Goal: Transaction & Acquisition: Book appointment/travel/reservation

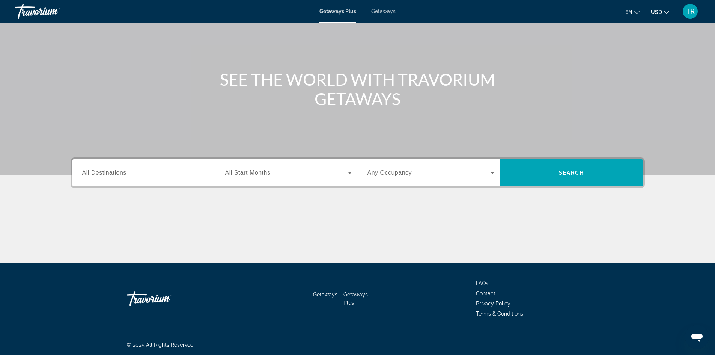
scroll to position [51, 0]
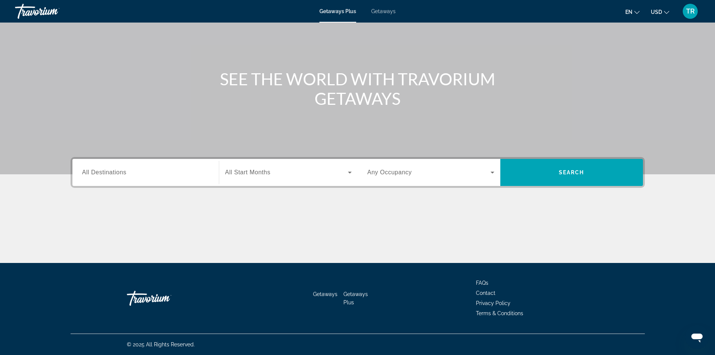
click at [324, 292] on span "Getaways" at bounding box center [325, 294] width 24 height 6
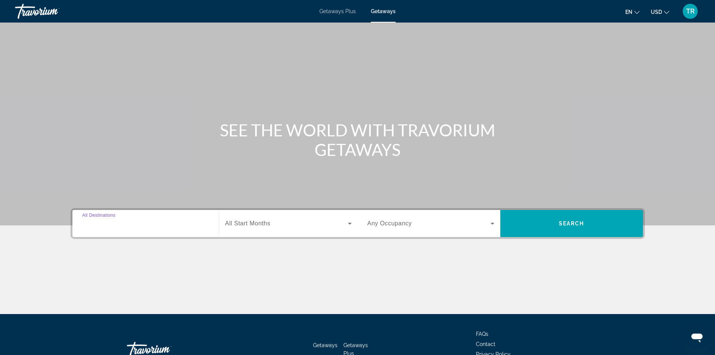
click at [133, 221] on input "Destination All Destinations" at bounding box center [145, 223] width 127 height 9
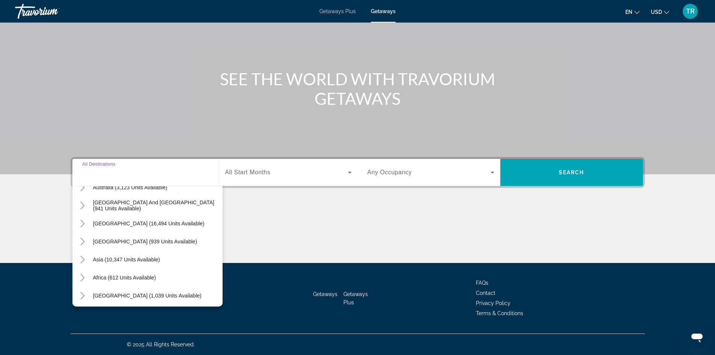
scroll to position [122, 0]
click at [81, 290] on icon "Toggle Middle East (1,039 units available)" at bounding box center [83, 294] width 8 height 8
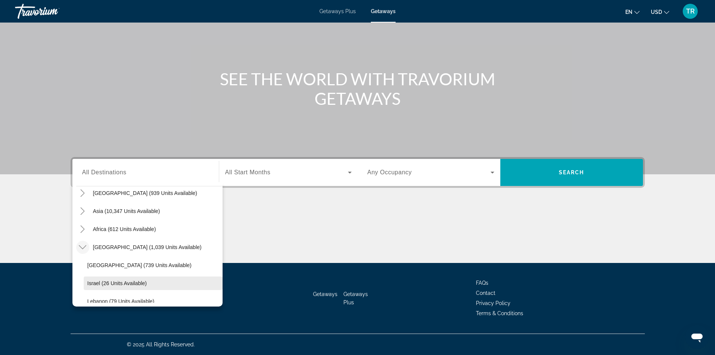
scroll to position [156, 0]
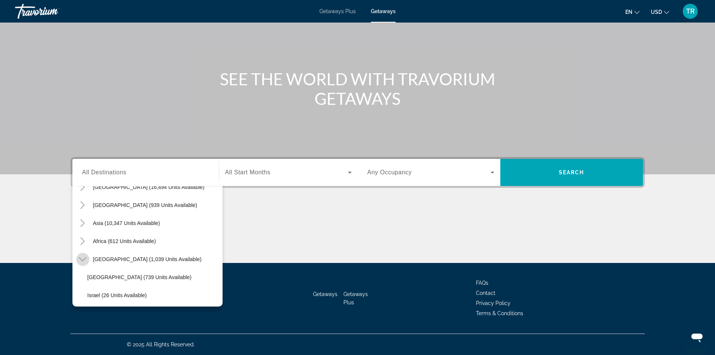
click at [81, 257] on icon "Toggle Middle East (1,039 units available)" at bounding box center [83, 259] width 8 height 8
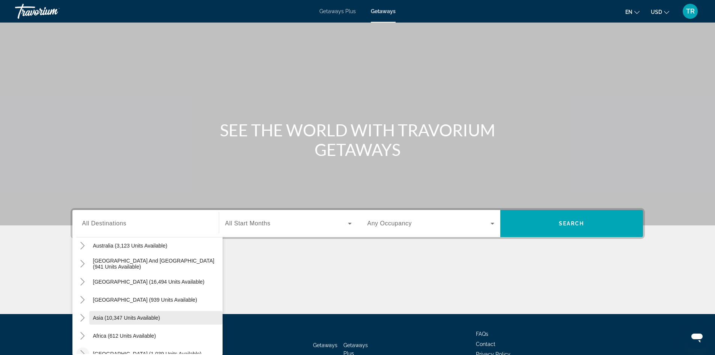
scroll to position [75, 0]
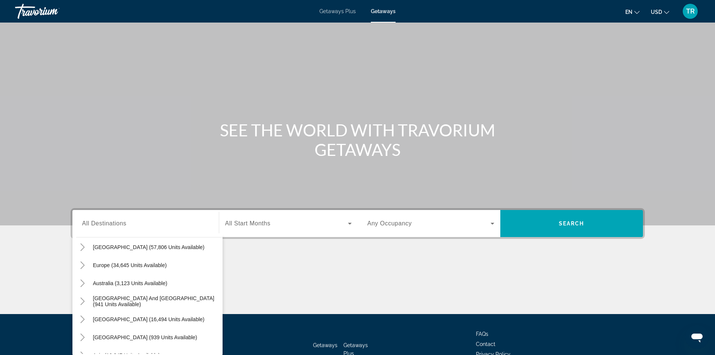
click at [140, 226] on input "Destination All Destinations" at bounding box center [145, 223] width 127 height 9
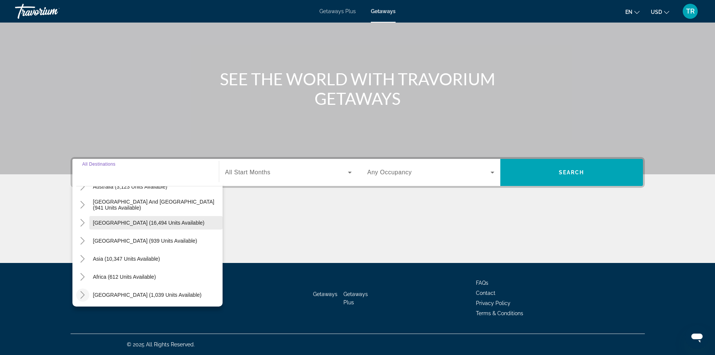
scroll to position [122, 0]
click at [81, 253] on mat-icon "Toggle Asia (10,347 units available)" at bounding box center [82, 257] width 13 height 13
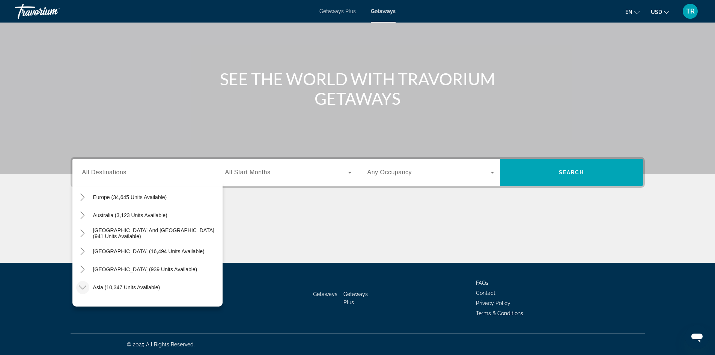
scroll to position [92, 0]
click at [82, 234] on icon "Toggle South Pacific and Oceania (941 units available)" at bounding box center [83, 234] width 8 height 8
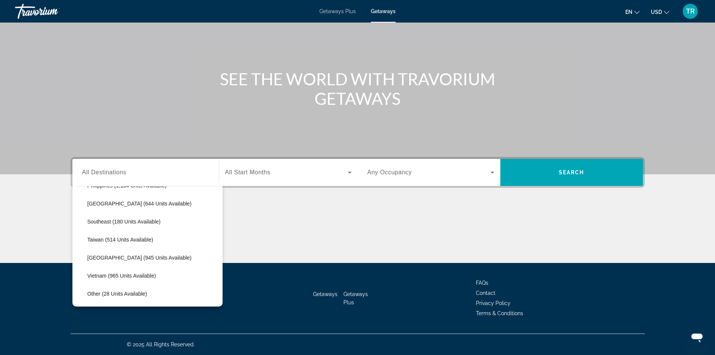
scroll to position [428, 0]
click at [89, 256] on span "Other (28 units available)" at bounding box center [117, 258] width 60 height 6
type input "**********"
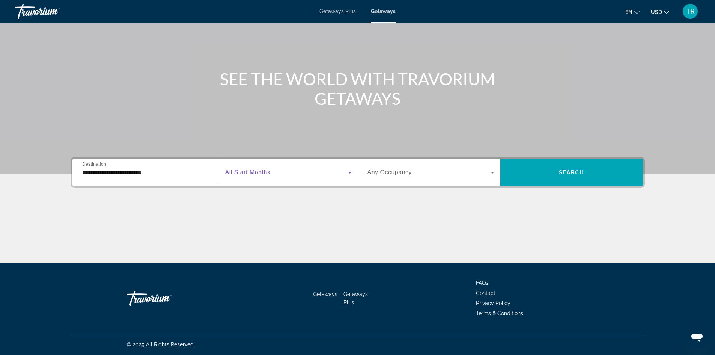
click at [350, 173] on icon "Search widget" at bounding box center [350, 173] width 4 height 2
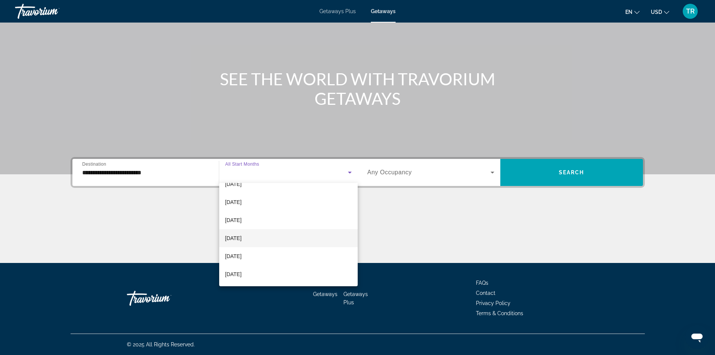
scroll to position [150, 0]
click at [318, 240] on mat-option "[DATE]" at bounding box center [288, 243] width 139 height 18
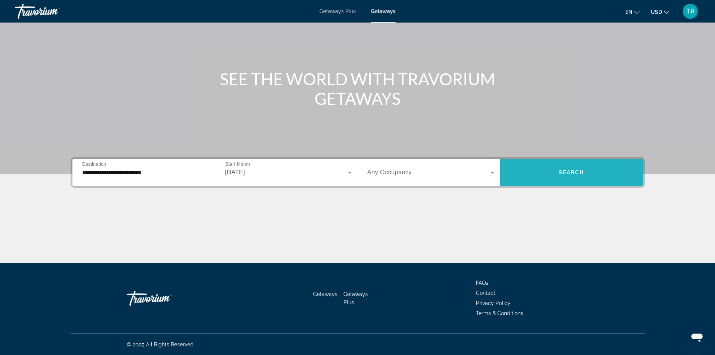
click at [575, 172] on span "Search" at bounding box center [572, 172] width 26 height 6
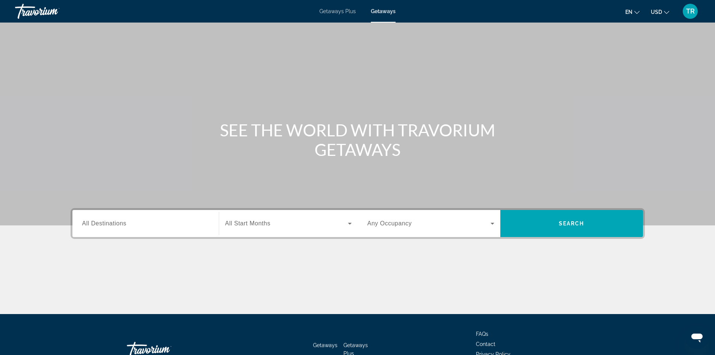
click at [107, 222] on span "All Destinations" at bounding box center [104, 223] width 44 height 6
click at [107, 222] on input "Destination All Destinations" at bounding box center [145, 223] width 127 height 9
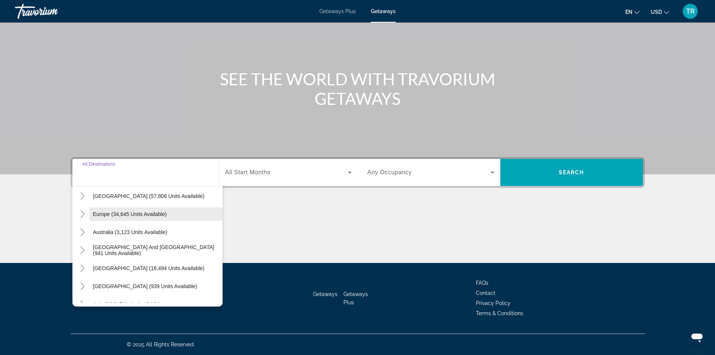
scroll to position [122, 0]
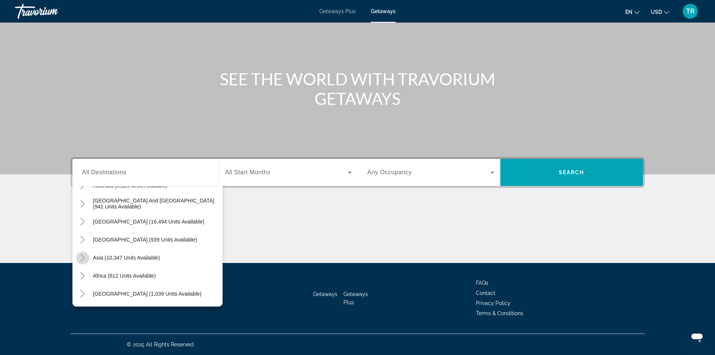
click at [80, 256] on icon "Toggle Asia (10,347 units available)" at bounding box center [83, 258] width 8 height 8
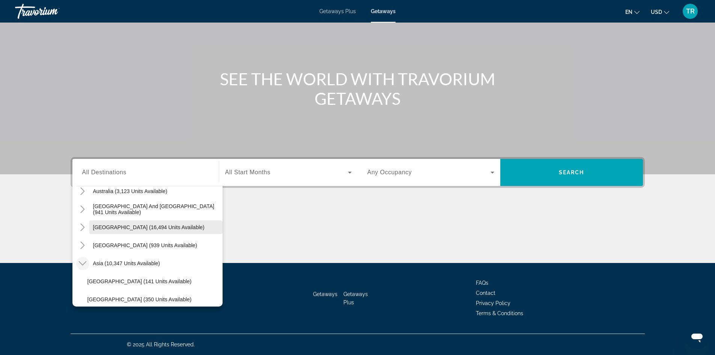
scroll to position [129, 0]
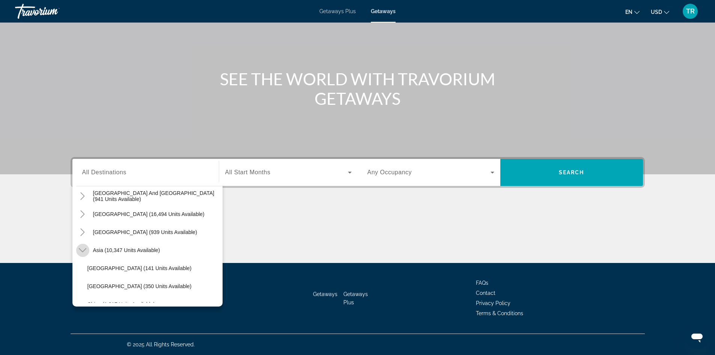
click at [83, 250] on icon "Toggle Asia (10,347 units available)" at bounding box center [83, 250] width 8 height 8
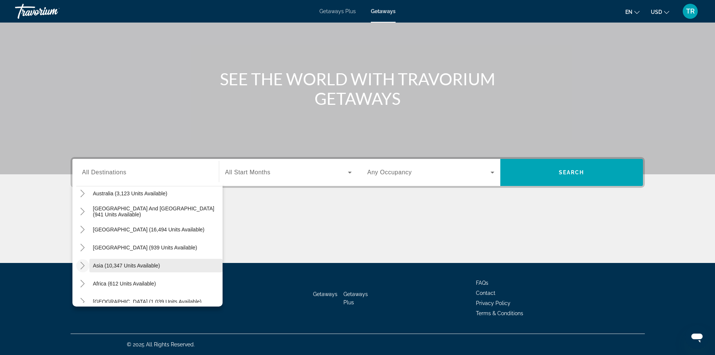
scroll to position [122, 0]
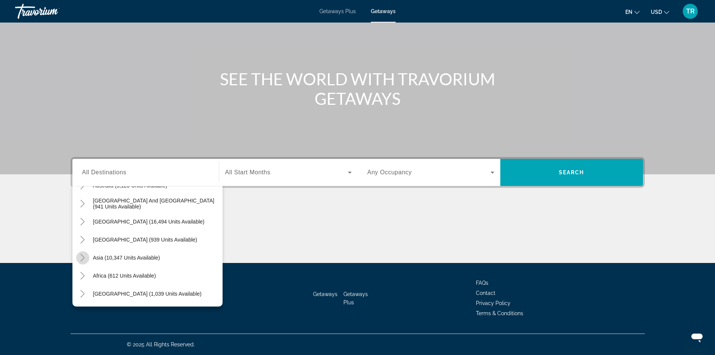
click at [80, 254] on icon "Toggle Asia (10,347 units available)" at bounding box center [83, 258] width 8 height 8
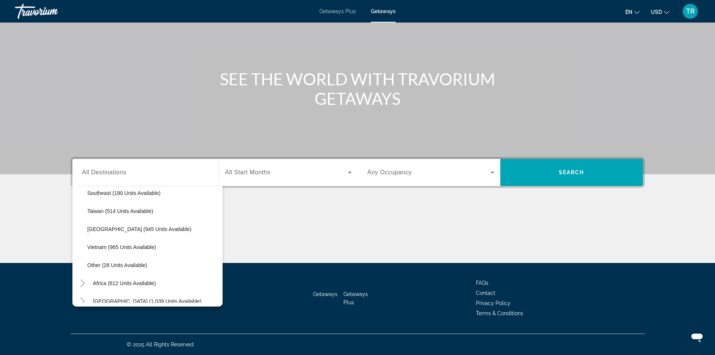
scroll to position [392, 0]
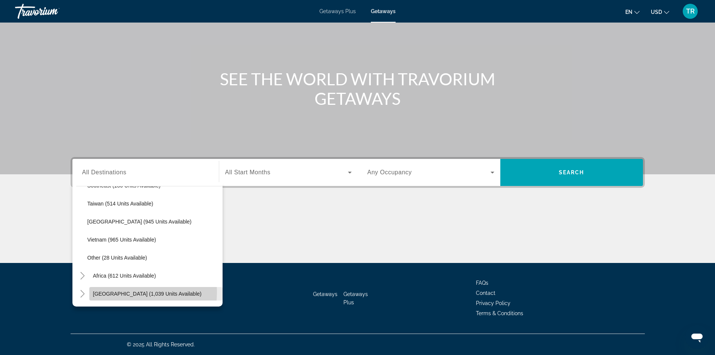
click at [106, 292] on span "[GEOGRAPHIC_DATA] (1,039 units available)" at bounding box center [147, 294] width 109 height 6
type input "**********"
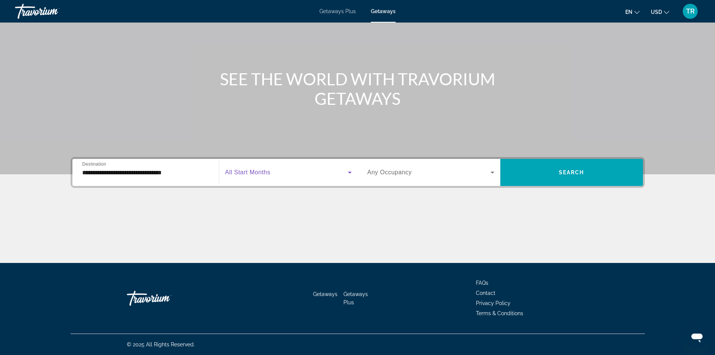
click at [297, 173] on span "Search widget" at bounding box center [286, 172] width 123 height 9
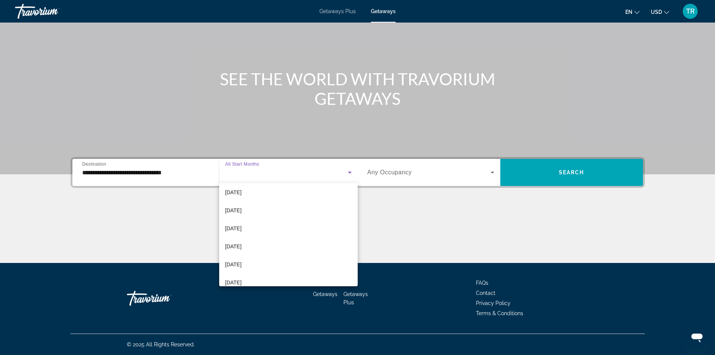
scroll to position [75, 0]
click at [293, 182] on div at bounding box center [357, 177] width 715 height 355
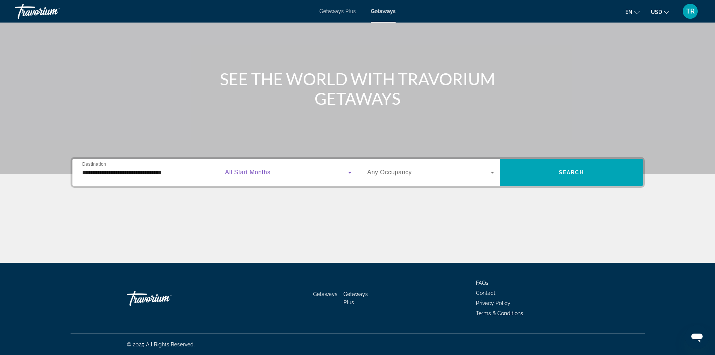
click at [352, 172] on icon "Search widget" at bounding box center [349, 172] width 9 height 9
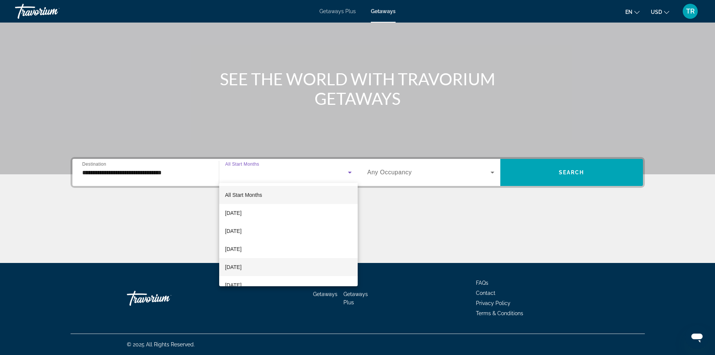
click at [295, 265] on mat-option "[DATE]" at bounding box center [288, 267] width 139 height 18
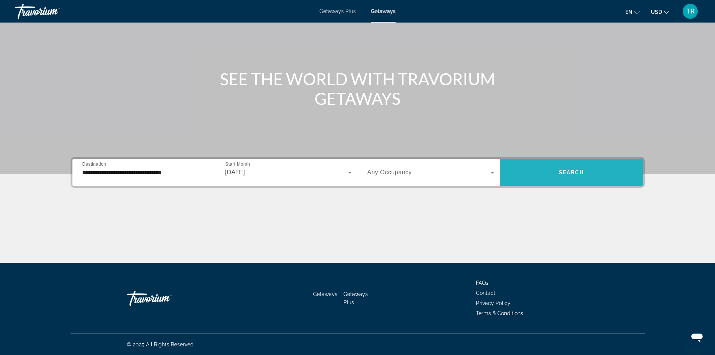
click at [569, 174] on span "Search" at bounding box center [572, 172] width 26 height 6
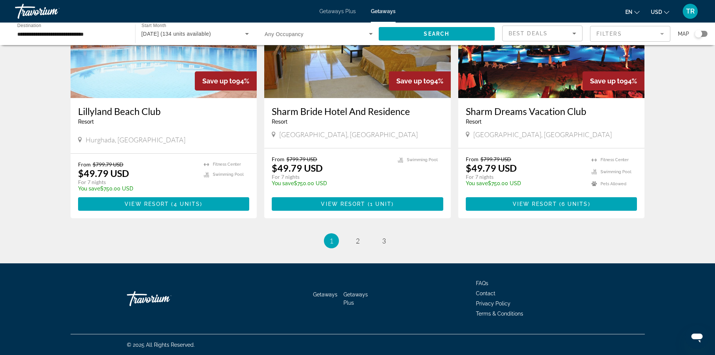
scroll to position [860, 0]
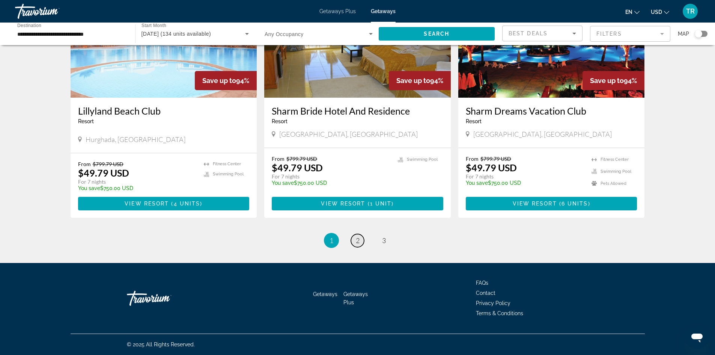
click at [359, 240] on span "2" at bounding box center [358, 240] width 4 height 8
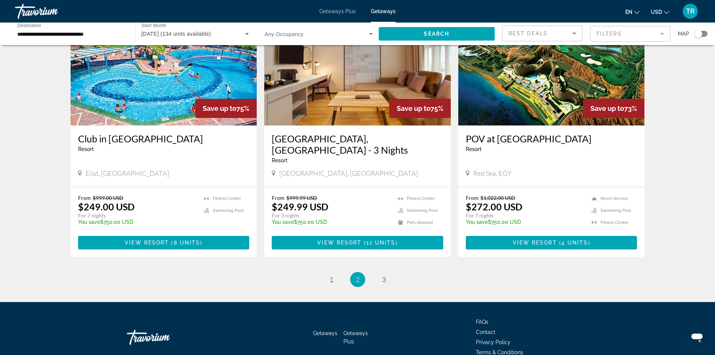
scroll to position [860, 0]
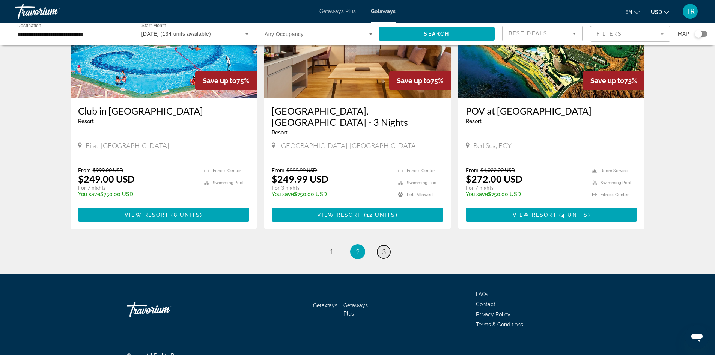
click at [383, 247] on span "3" at bounding box center [384, 251] width 4 height 8
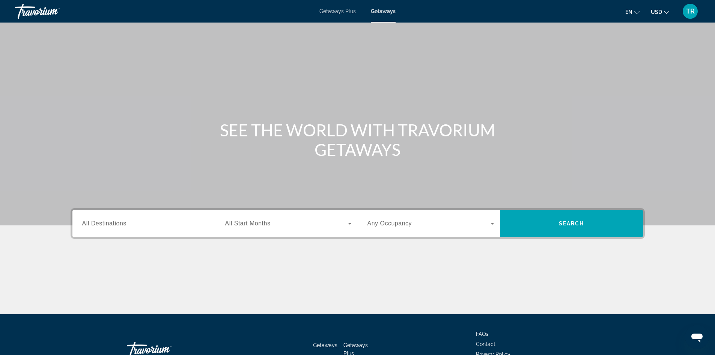
click at [87, 226] on span "All Destinations" at bounding box center [104, 223] width 44 height 6
click at [87, 226] on input "Destination All Destinations" at bounding box center [145, 223] width 127 height 9
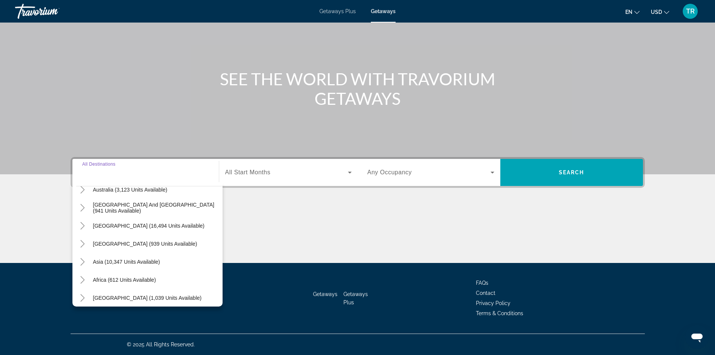
scroll to position [122, 0]
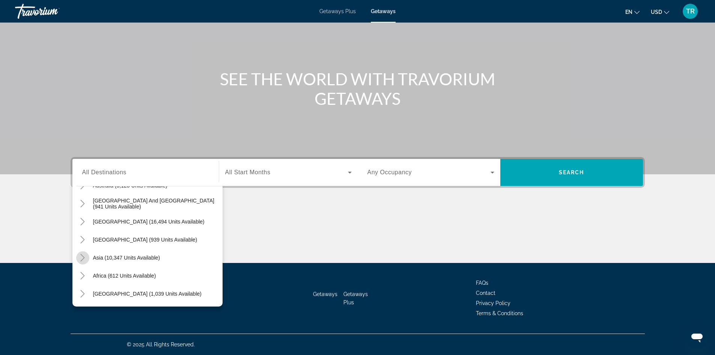
click at [80, 252] on mat-icon "Toggle Asia (10,347 units available)" at bounding box center [82, 257] width 13 height 13
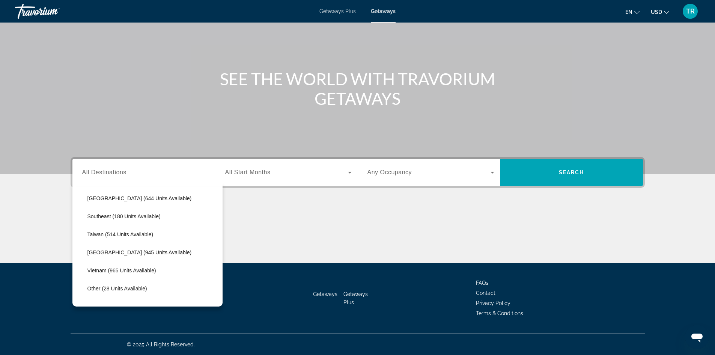
scroll to position [372, 0]
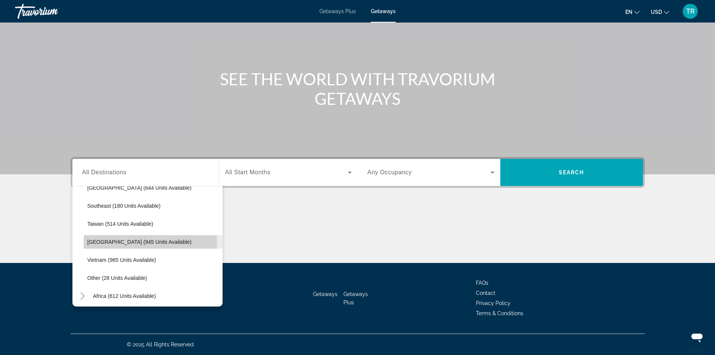
click at [101, 241] on span "[GEOGRAPHIC_DATA] (945 units available)" at bounding box center [139, 242] width 104 height 6
type input "**********"
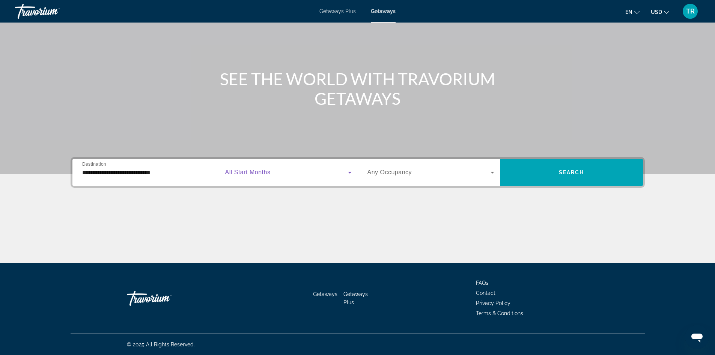
click at [276, 176] on span "Search widget" at bounding box center [286, 172] width 123 height 9
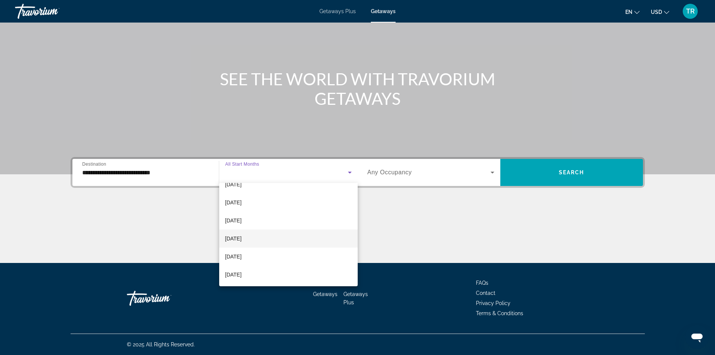
scroll to position [113, 0]
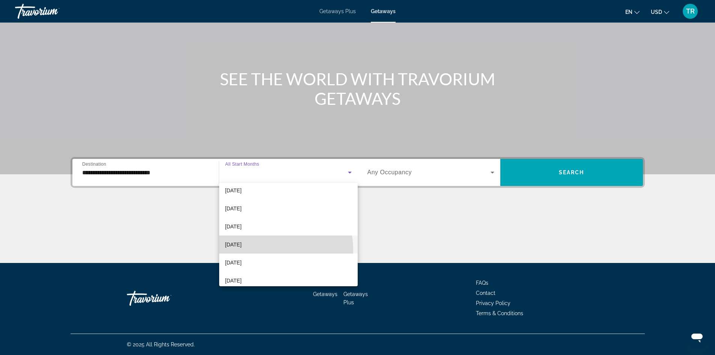
click at [280, 249] on mat-option "[DATE]" at bounding box center [288, 244] width 139 height 18
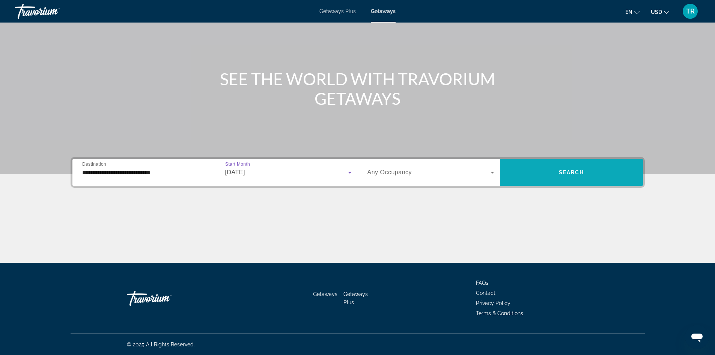
click at [583, 174] on span "Search" at bounding box center [572, 172] width 26 height 6
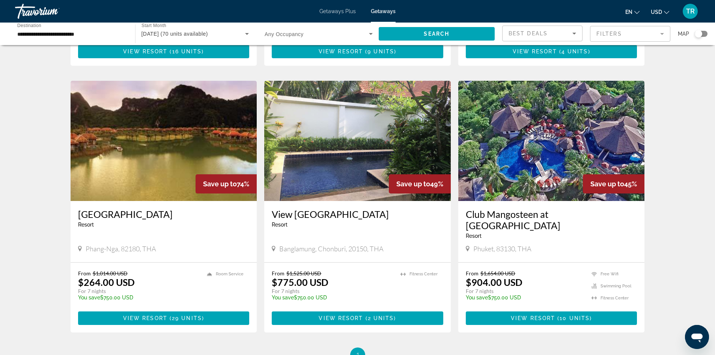
scroll to position [263, 0]
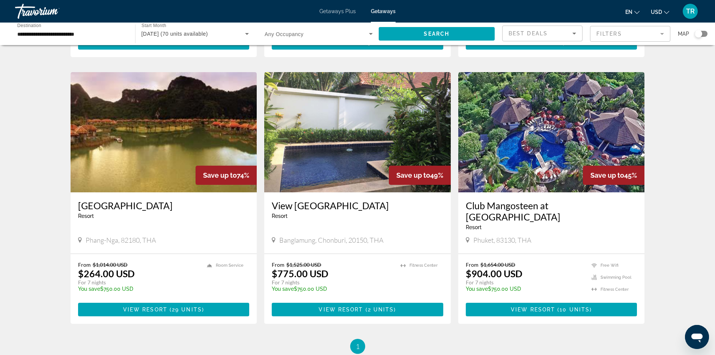
click at [556, 141] on img "Main content" at bounding box center [551, 132] width 187 height 120
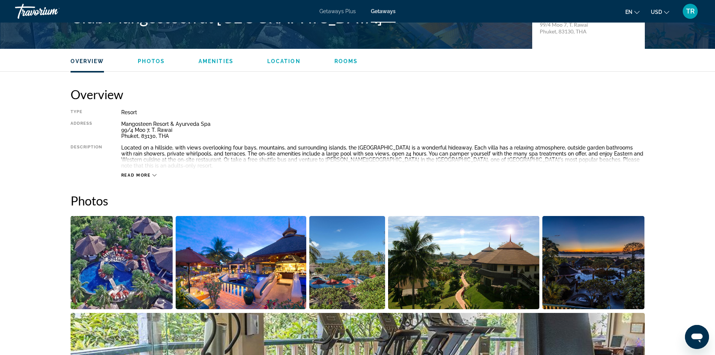
scroll to position [225, 0]
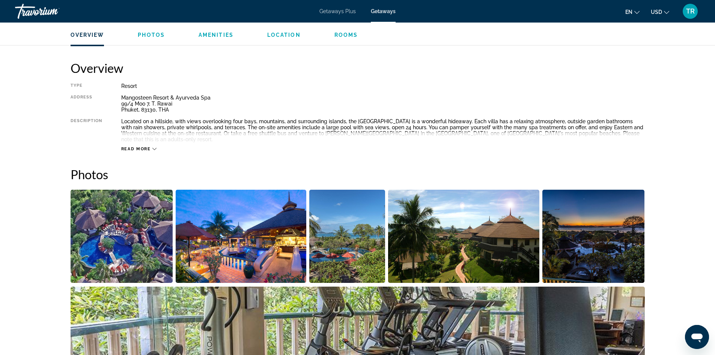
click at [154, 147] on icon "Main content" at bounding box center [154, 149] width 4 height 4
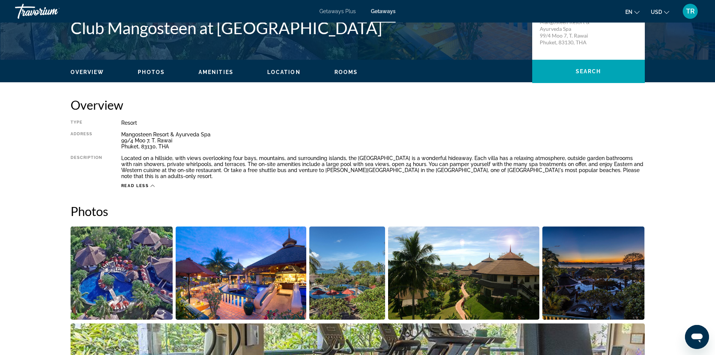
scroll to position [188, 0]
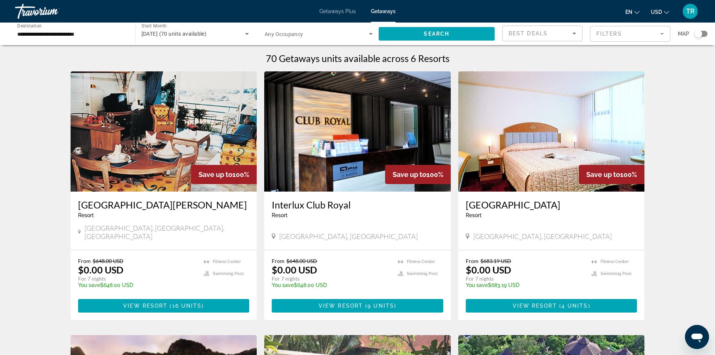
click at [413, 152] on img "Main content" at bounding box center [357, 131] width 187 height 120
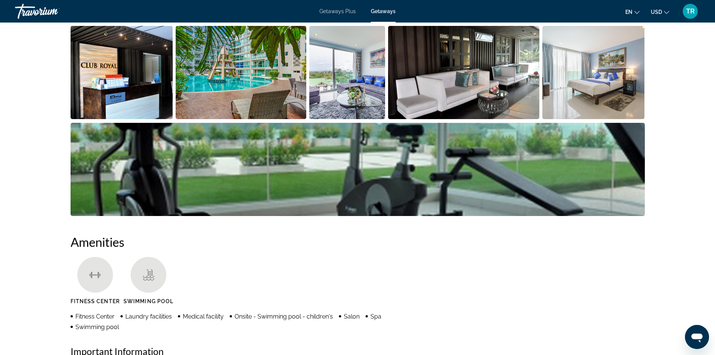
scroll to position [195, 0]
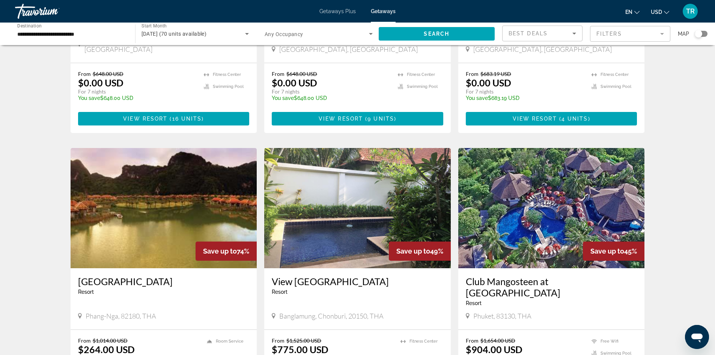
scroll to position [188, 0]
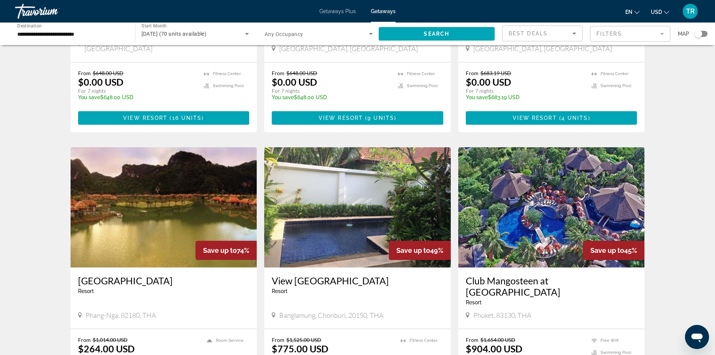
click at [176, 160] on img "Main content" at bounding box center [164, 207] width 187 height 120
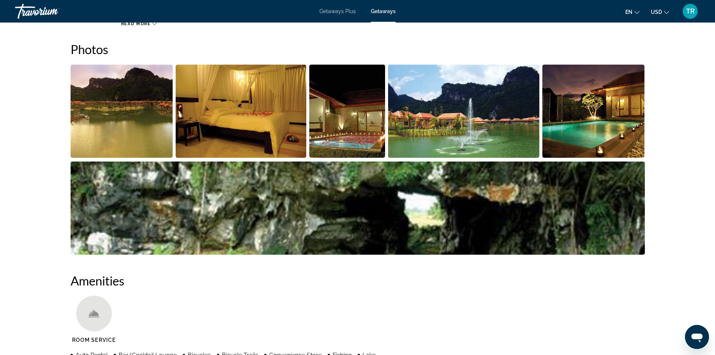
scroll to position [150, 0]
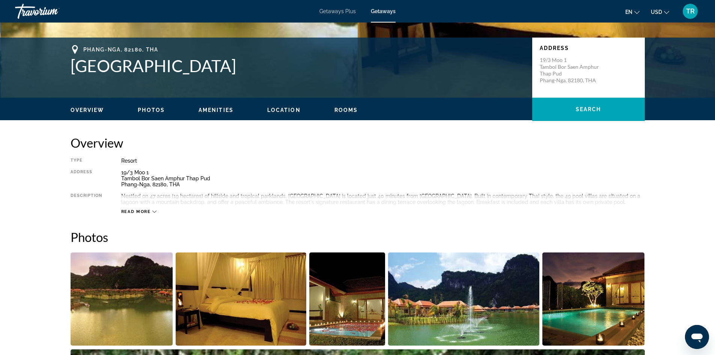
click at [152, 209] on div "Read more" at bounding box center [139, 211] width 36 height 5
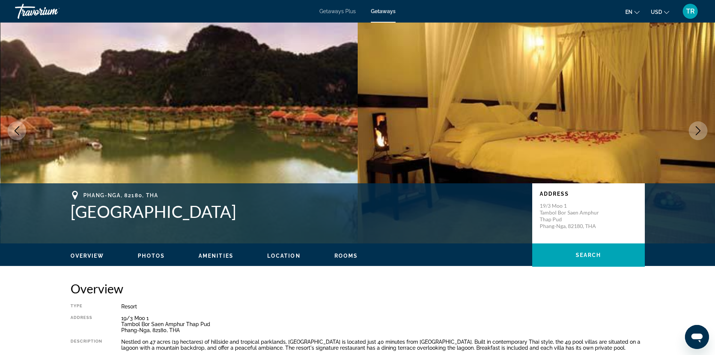
scroll to position [0, 0]
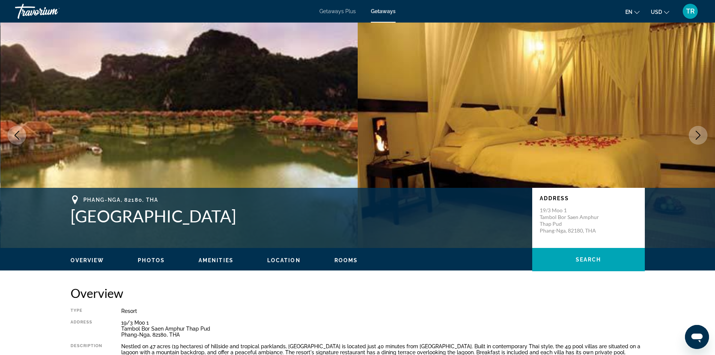
click at [699, 137] on icon "Next image" at bounding box center [698, 135] width 5 height 9
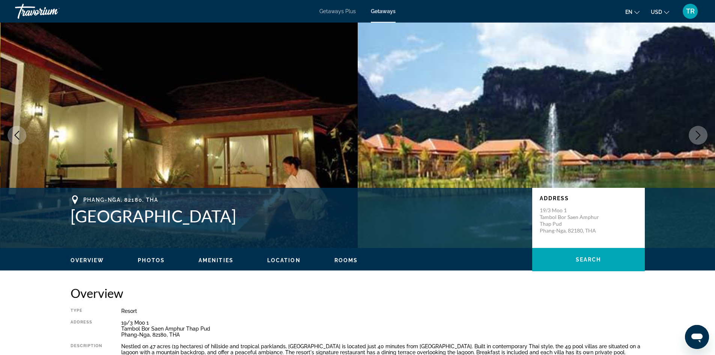
click at [699, 137] on icon "Next image" at bounding box center [698, 135] width 5 height 9
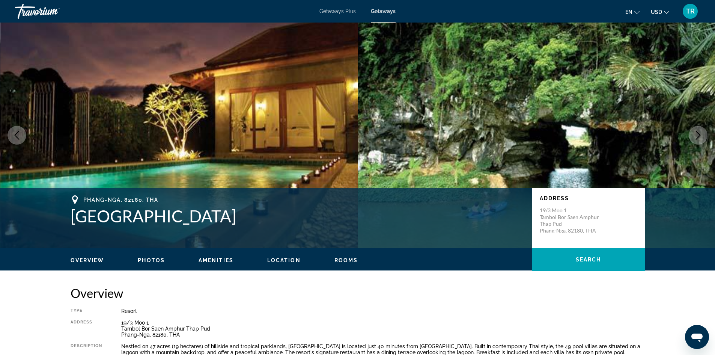
click at [699, 137] on icon "Next image" at bounding box center [698, 135] width 5 height 9
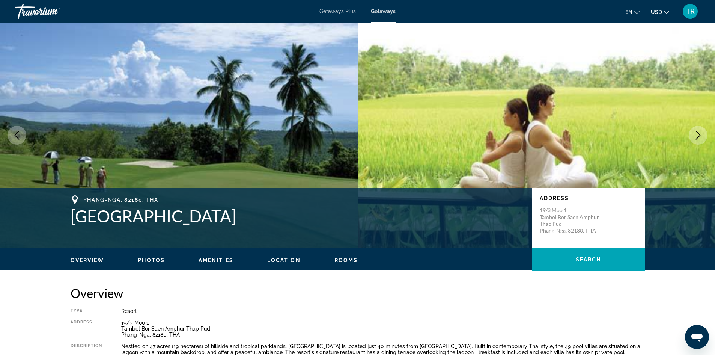
click at [699, 137] on icon "Next image" at bounding box center [698, 135] width 5 height 9
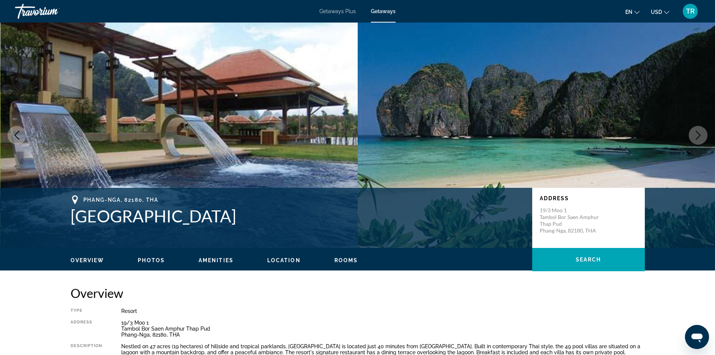
click at [699, 137] on icon "Next image" at bounding box center [698, 135] width 5 height 9
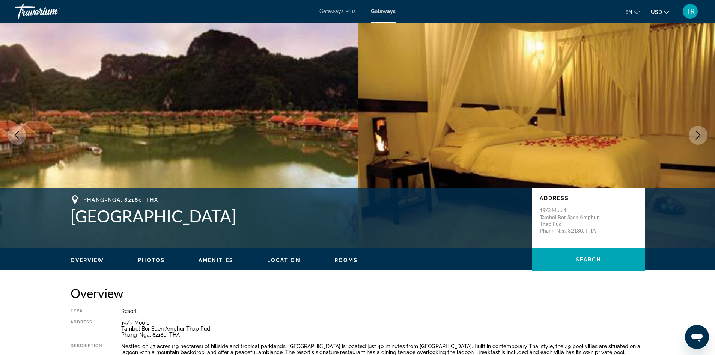
scroll to position [38, 0]
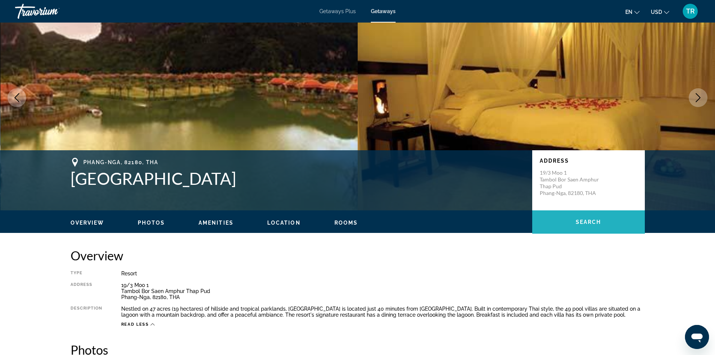
click at [587, 220] on span "Search" at bounding box center [589, 222] width 26 height 6
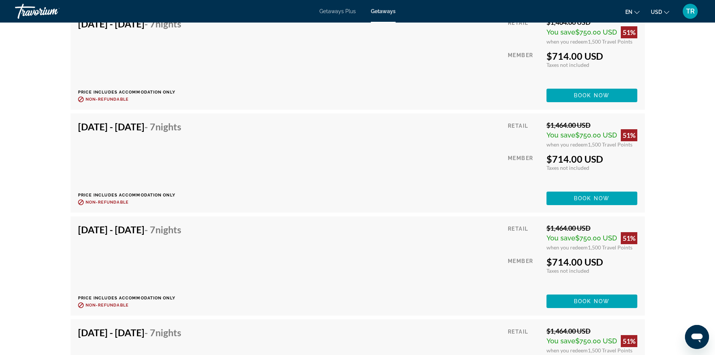
scroll to position [3536, 0]
